Goal: Task Accomplishment & Management: Manage account settings

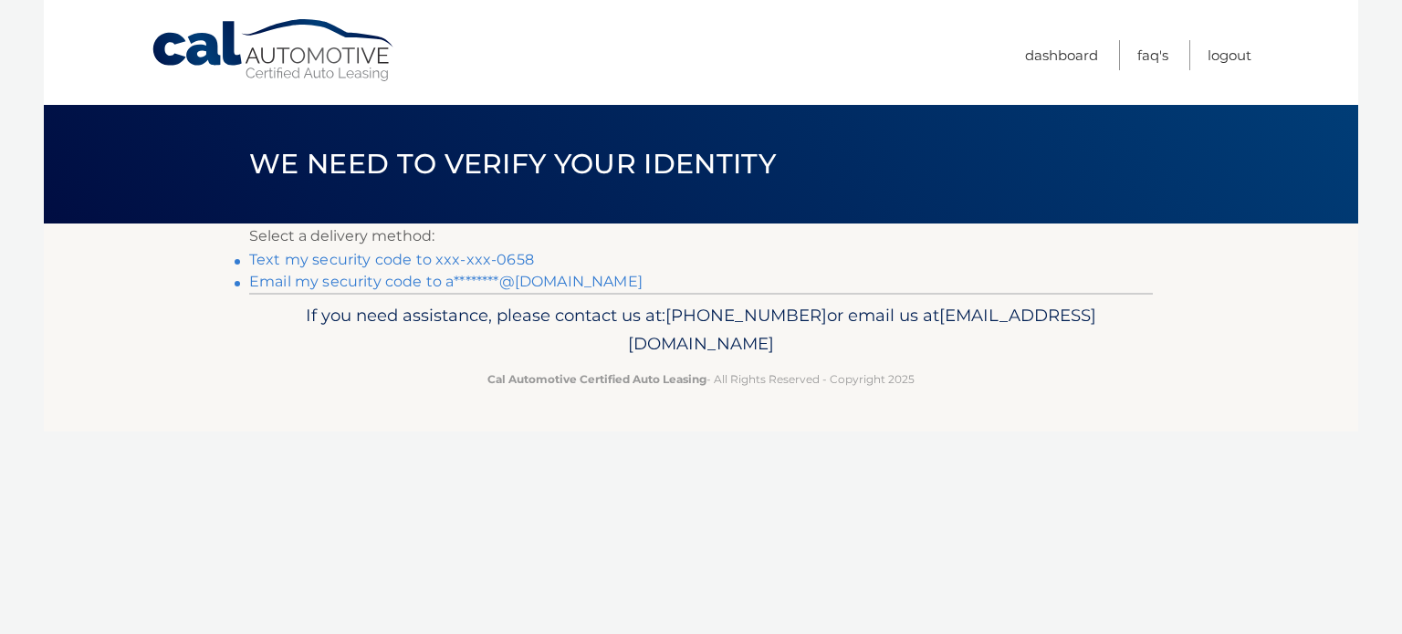
click at [504, 256] on link "Text my security code to xxx-xxx-0658" at bounding box center [391, 259] width 285 height 17
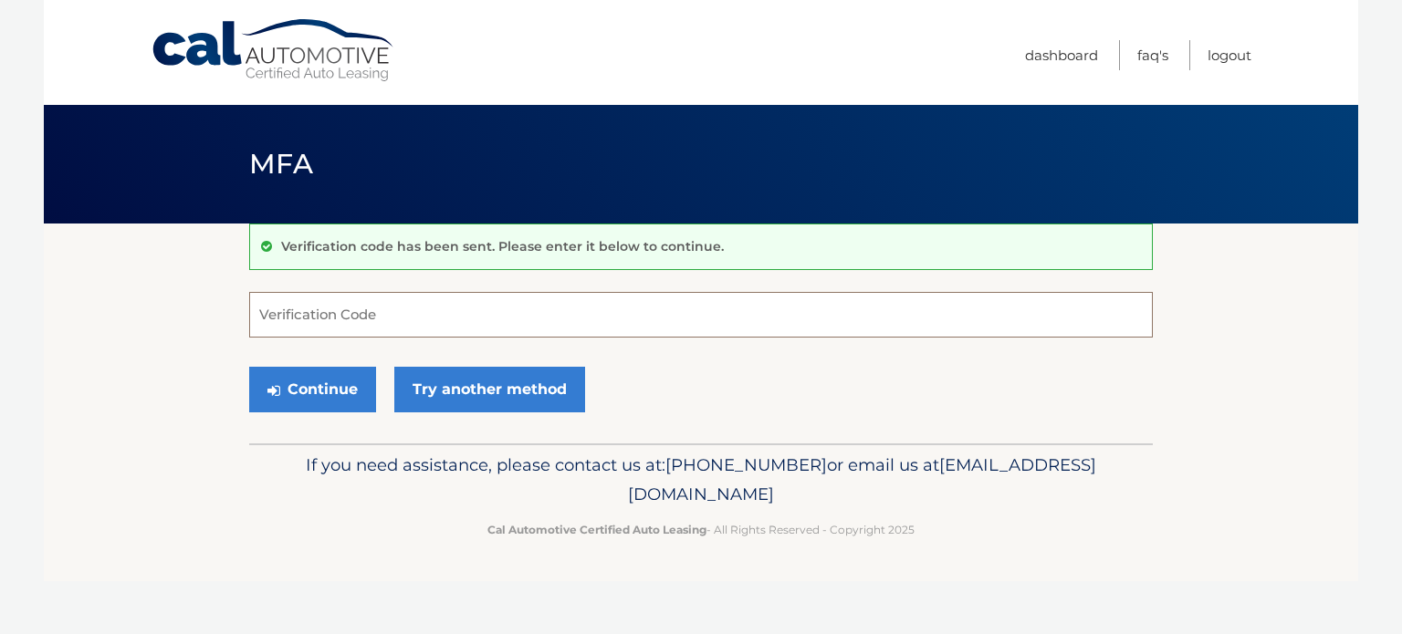
click at [353, 313] on input "Verification Code" at bounding box center [701, 315] width 904 height 46
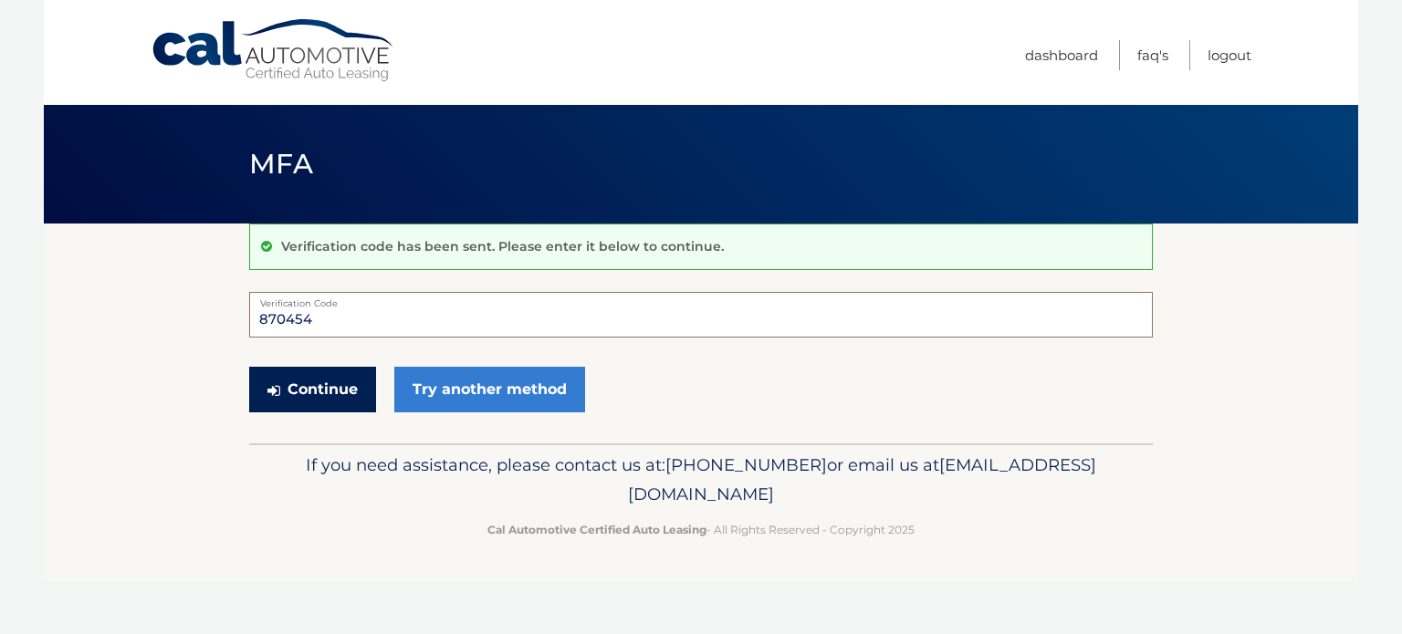
type input "870454"
click at [320, 387] on button "Continue" at bounding box center [312, 390] width 127 height 46
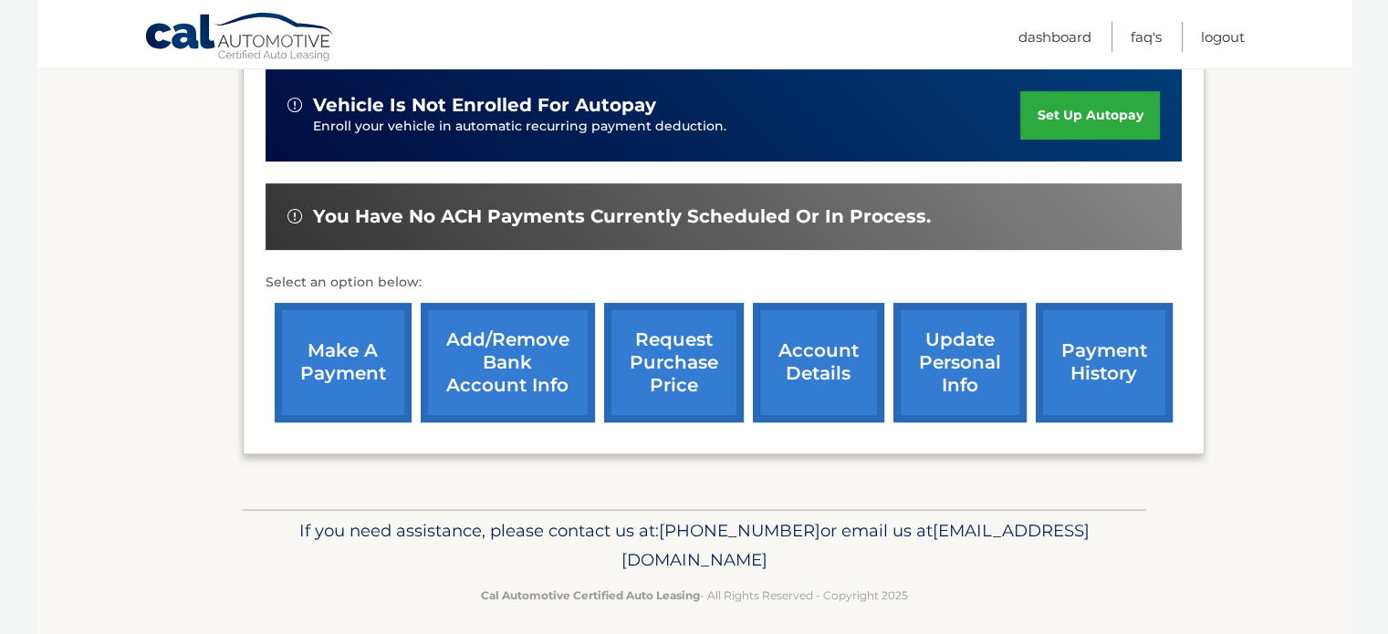
scroll to position [582, 0]
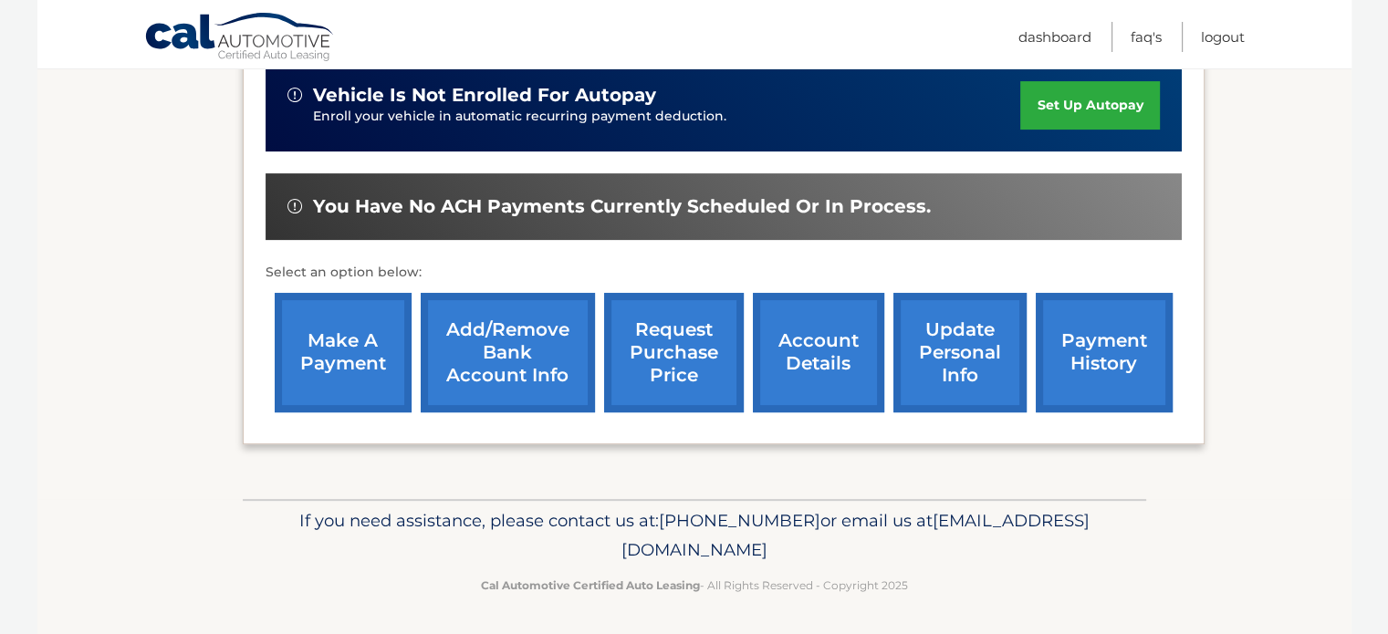
click at [819, 362] on link "account details" at bounding box center [818, 353] width 131 height 120
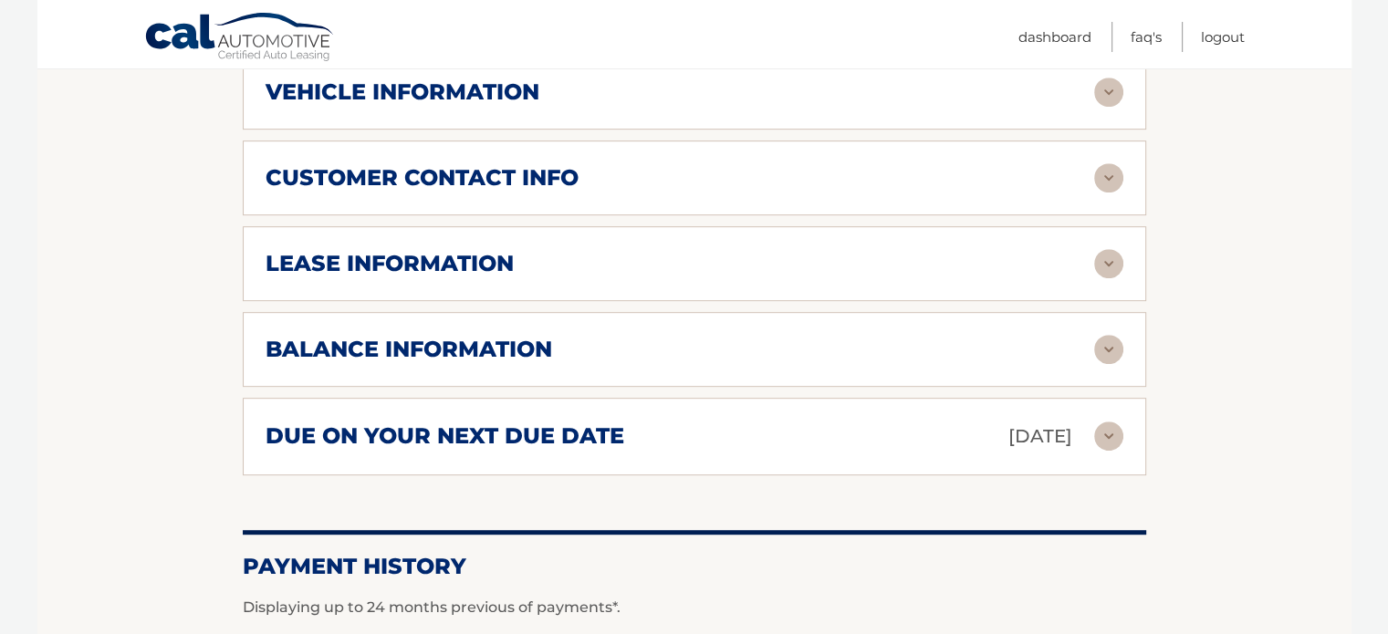
scroll to position [928, 0]
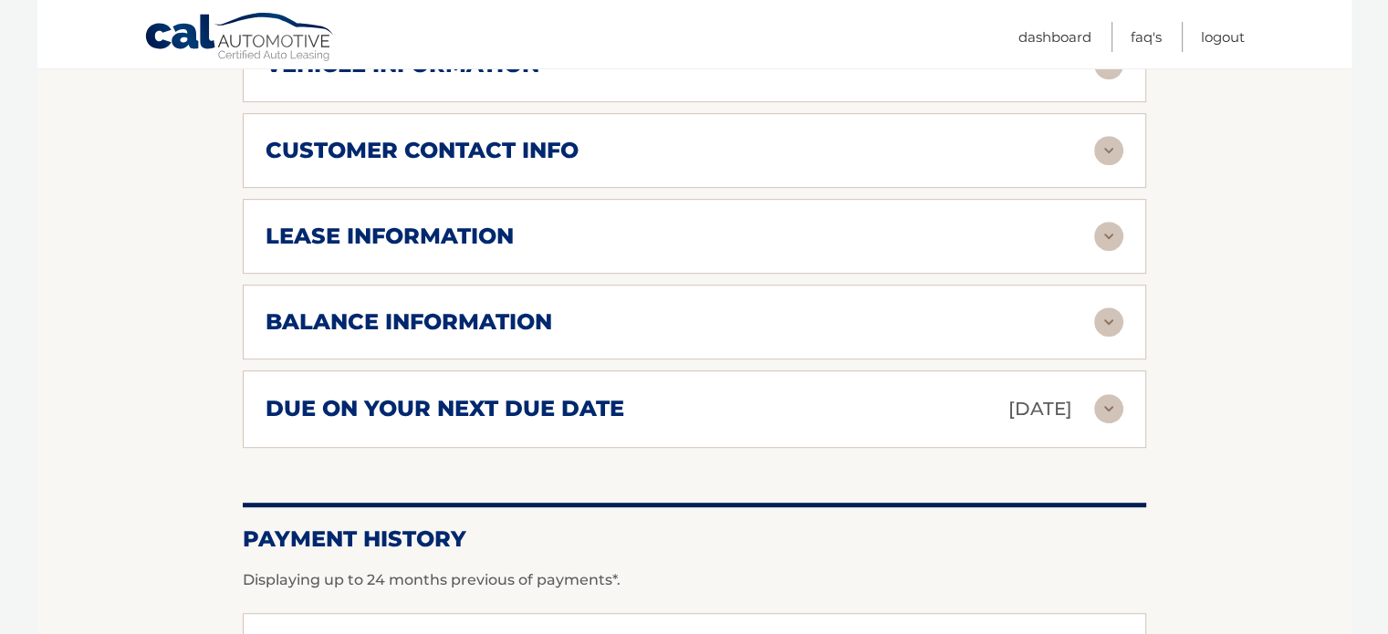
click at [1110, 314] on img at bounding box center [1109, 322] width 29 height 29
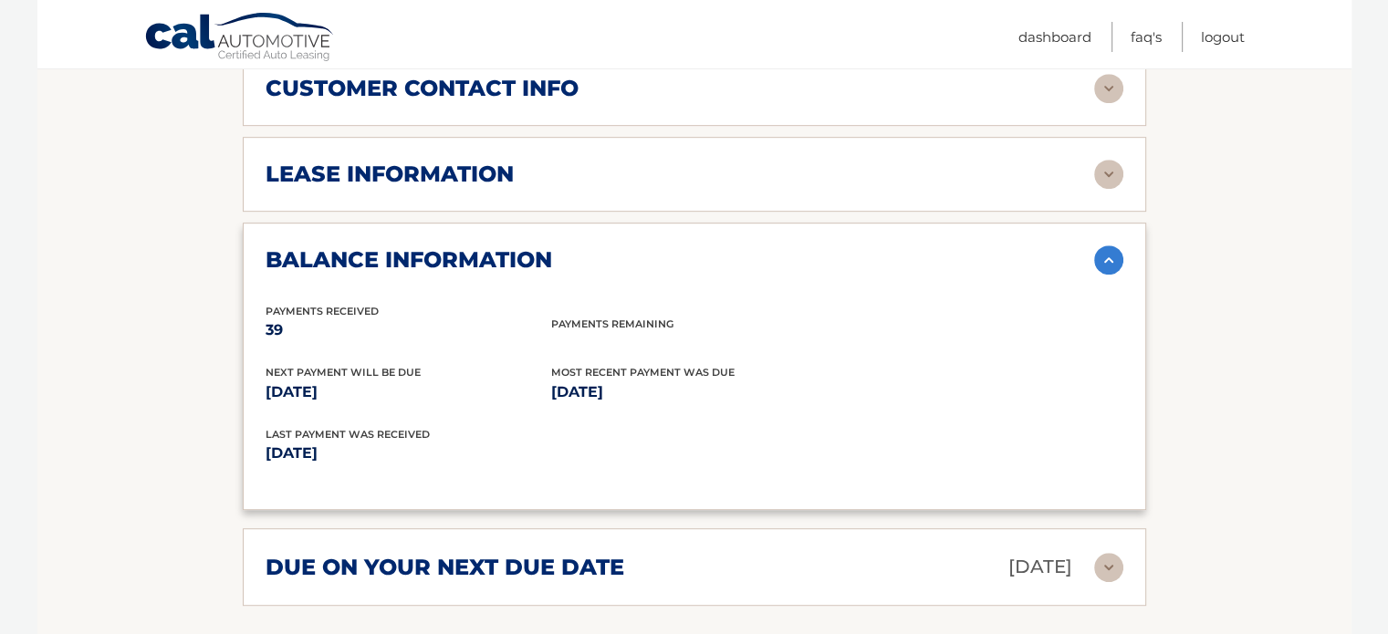
scroll to position [965, 0]
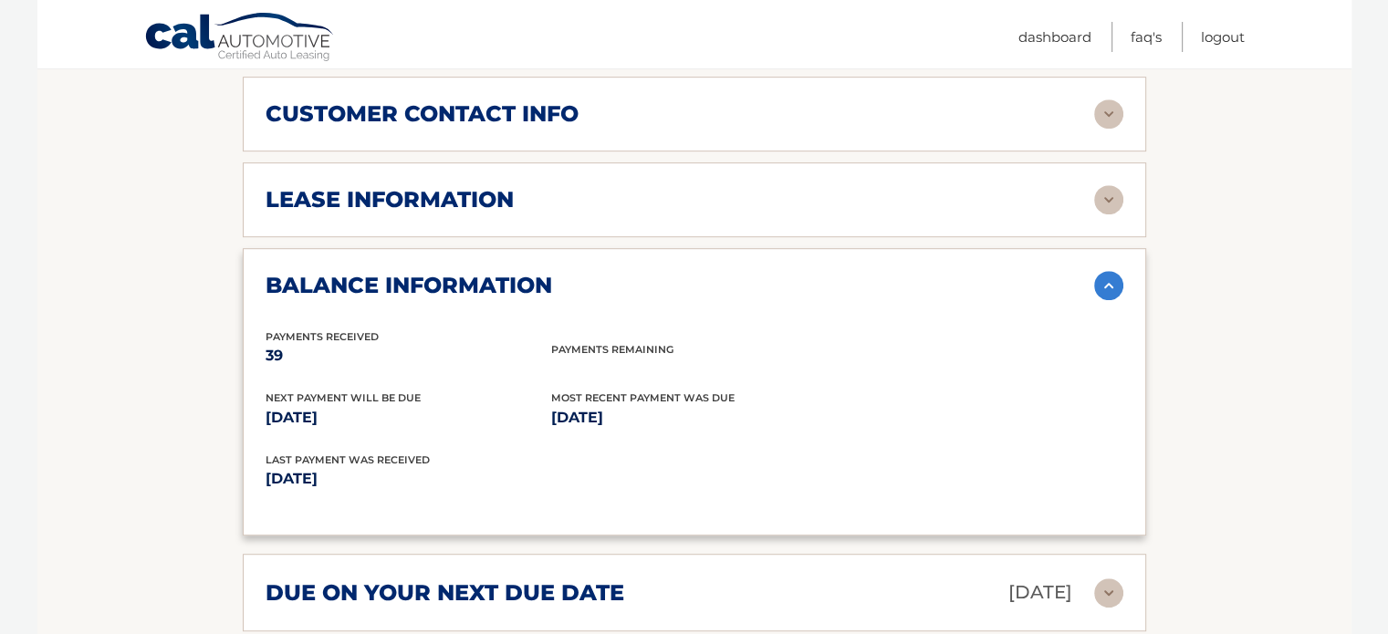
click at [1106, 283] on img at bounding box center [1109, 285] width 29 height 29
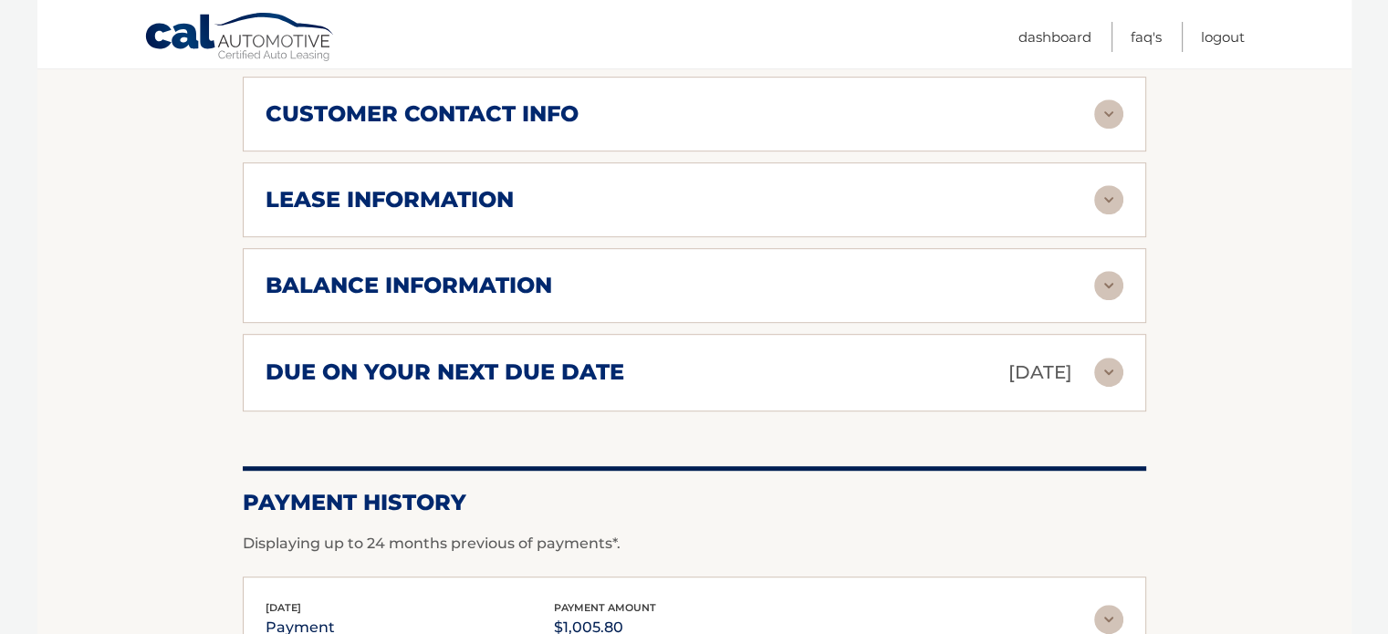
click at [1112, 194] on img at bounding box center [1109, 199] width 29 height 29
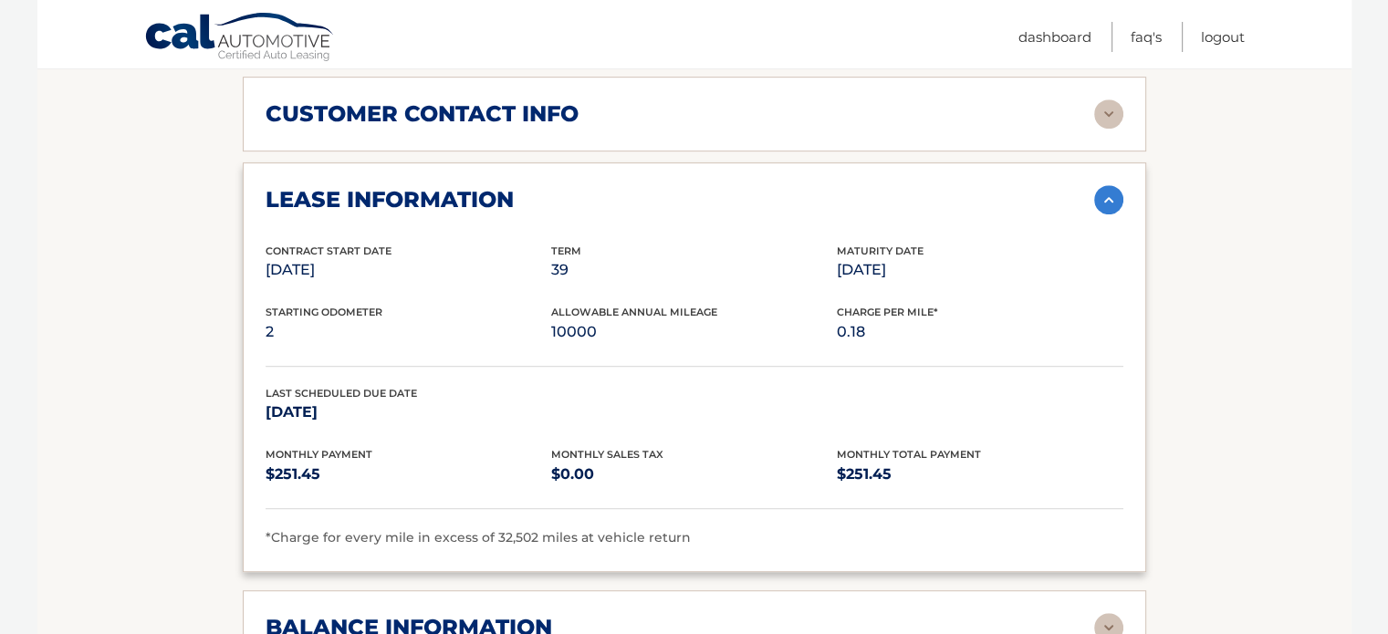
click at [1107, 195] on img at bounding box center [1109, 199] width 29 height 29
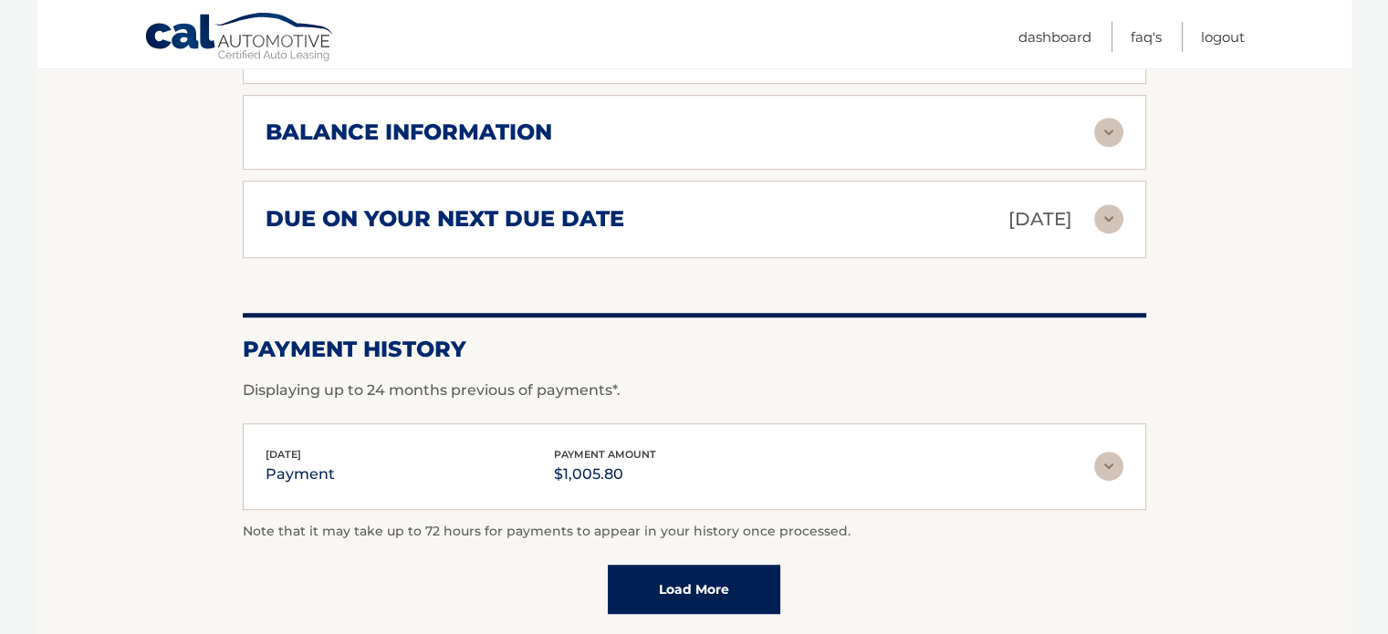
scroll to position [1130, 0]
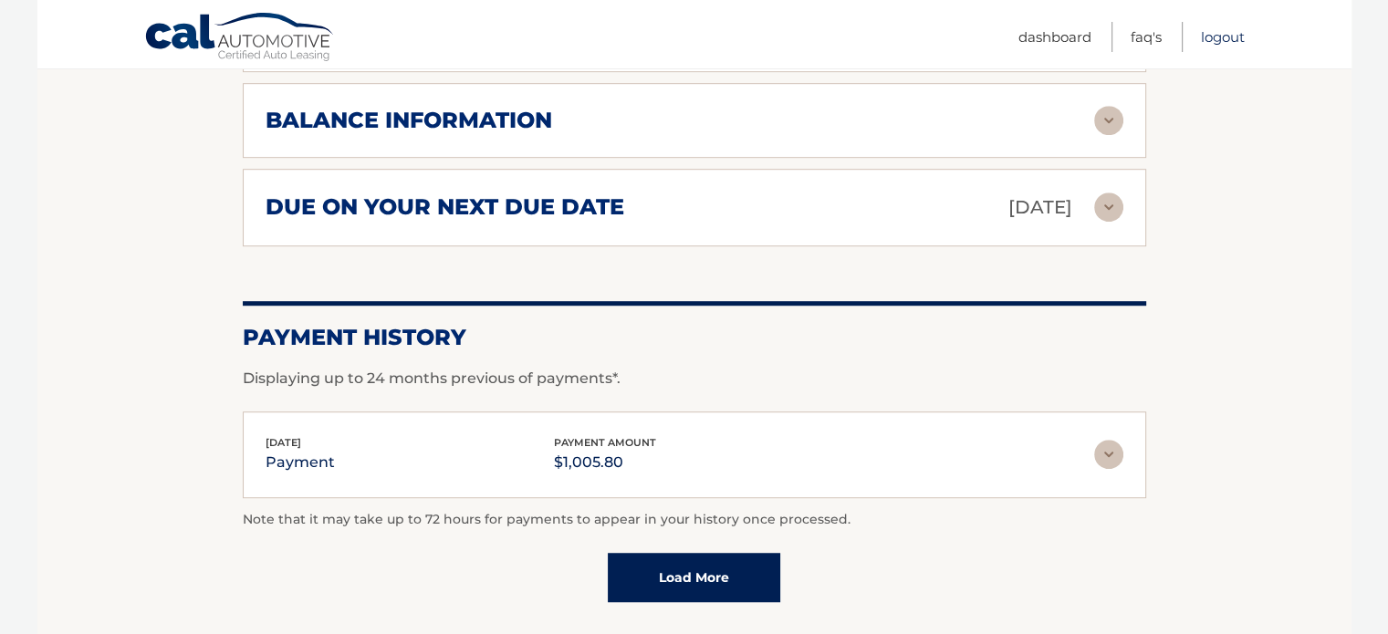
click at [1224, 36] on link "Logout" at bounding box center [1223, 37] width 44 height 30
